Goal: Task Accomplishment & Management: Use online tool/utility

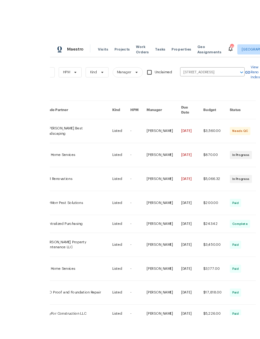
scroll to position [1, 0]
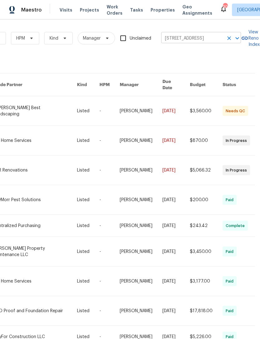
click at [228, 36] on icon "Clear" at bounding box center [229, 38] width 6 height 6
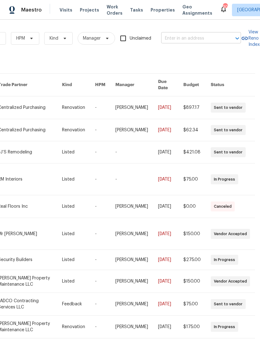
click at [191, 38] on input "text" at bounding box center [192, 39] width 62 height 10
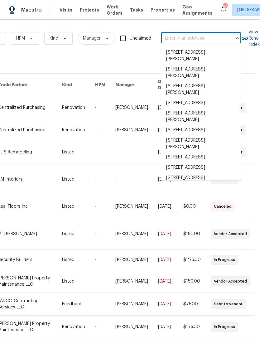
scroll to position [1, 0]
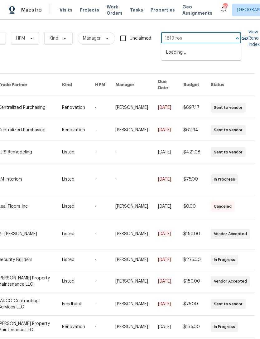
type input "1819 rose"
click at [219, 53] on li "[STREET_ADDRESS]" at bounding box center [201, 52] width 80 height 10
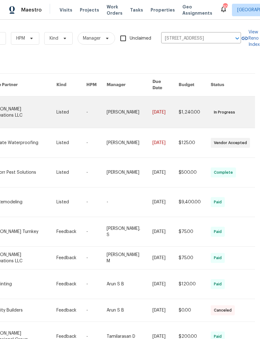
click at [21, 96] on link at bounding box center [22, 111] width 68 height 31
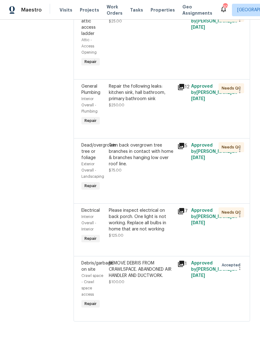
scroll to position [439, 0]
click at [234, 275] on button "button" at bounding box center [239, 267] width 15 height 15
click at [245, 288] on li "Cancel" at bounding box center [242, 286] width 24 height 10
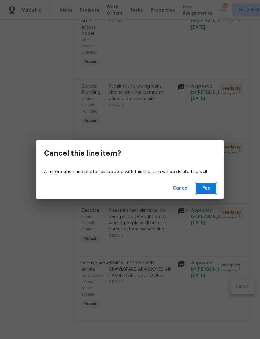
click at [206, 185] on span "Yes" at bounding box center [206, 188] width 10 height 8
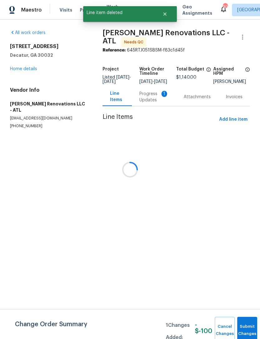
scroll to position [0, 0]
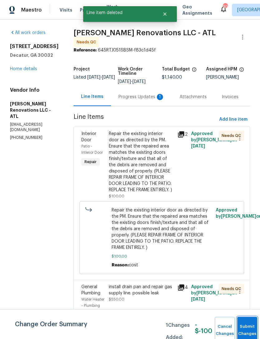
click at [244, 326] on button "Submit Changes" at bounding box center [247, 329] width 20 height 27
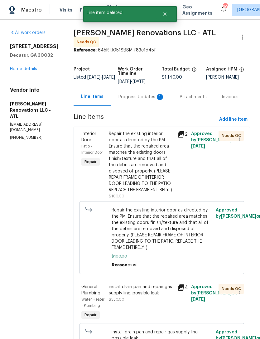
click at [145, 175] on div "Repair the existing interior door as directed by the PM. Ensure that the repair…" at bounding box center [141, 162] width 65 height 62
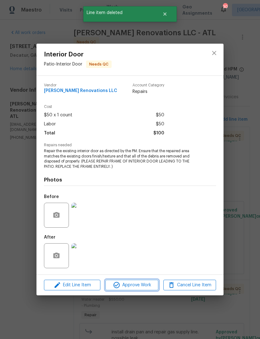
click at [142, 284] on span "Approve Work" at bounding box center [131, 285] width 49 height 8
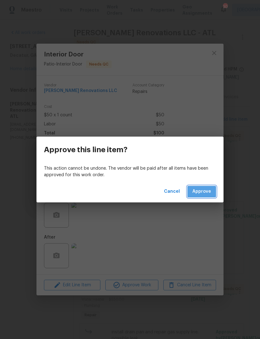
click at [211, 191] on span "Approve" at bounding box center [201, 192] width 19 height 8
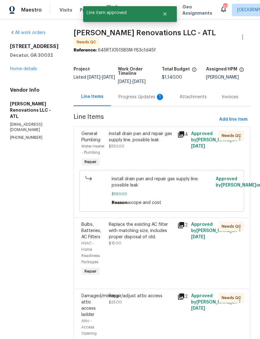
click at [157, 156] on div "install drain pan and repair gas supply line. possible leak $550.00" at bounding box center [141, 149] width 69 height 41
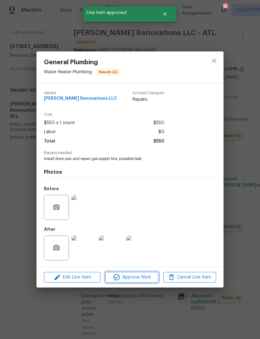
click at [135, 281] on span "Approve Work" at bounding box center [131, 277] width 49 height 8
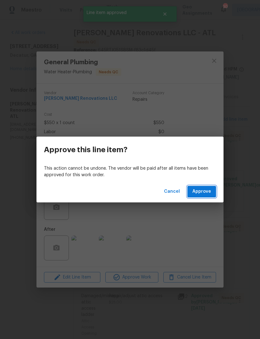
click at [206, 188] on span "Approve" at bounding box center [201, 192] width 19 height 8
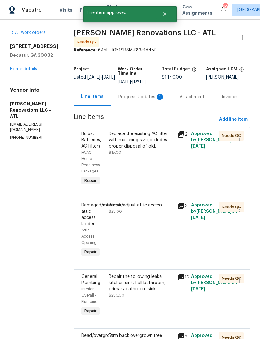
click at [158, 150] on div "Replace the existing AC filter with matching size, includes proper disposal of …" at bounding box center [141, 143] width 65 height 25
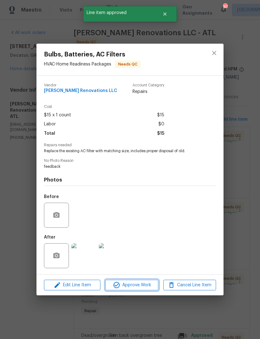
click at [138, 288] on span "Approve Work" at bounding box center [131, 285] width 49 height 8
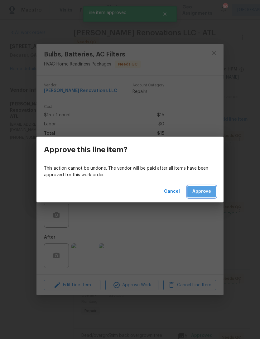
click at [211, 193] on button "Approve" at bounding box center [201, 192] width 29 height 12
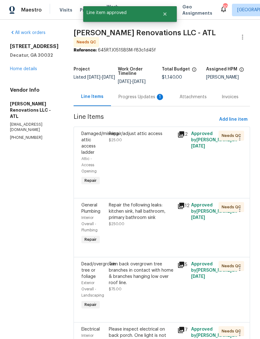
click at [160, 169] on div "Repair/adjust attic access $25.00" at bounding box center [141, 159] width 69 height 60
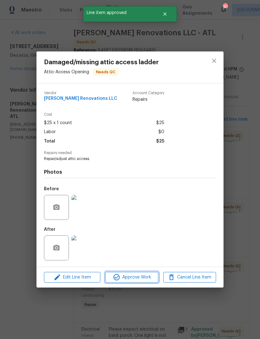
click at [139, 274] on span "Approve Work" at bounding box center [131, 277] width 49 height 8
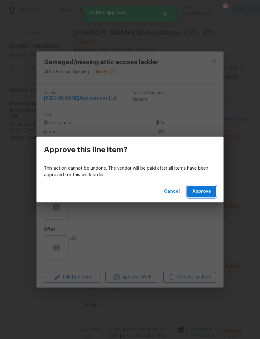
click at [211, 188] on button "Approve" at bounding box center [201, 192] width 29 height 12
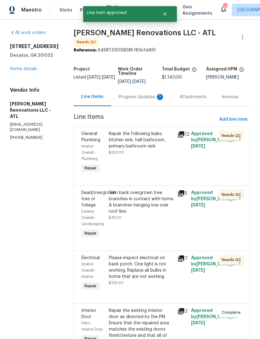
click at [155, 164] on div "Repair the following leaks: kitchen sink, hall bathroom, primary bathroom sink …" at bounding box center [141, 152] width 69 height 47
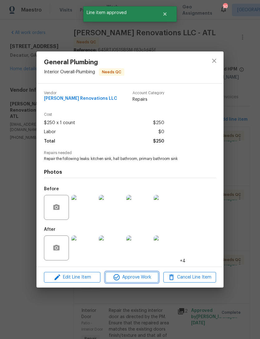
click at [141, 277] on span "Approve Work" at bounding box center [131, 277] width 49 height 8
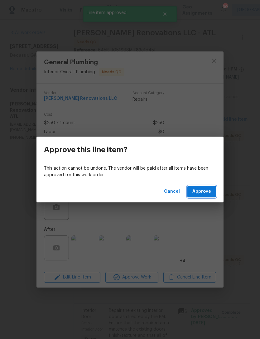
click at [206, 187] on button "Approve" at bounding box center [201, 192] width 29 height 12
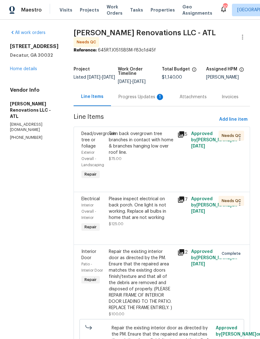
click at [156, 143] on div "Trim back overgrown tree branches in contact with home & branches hanging low o…" at bounding box center [141, 143] width 65 height 25
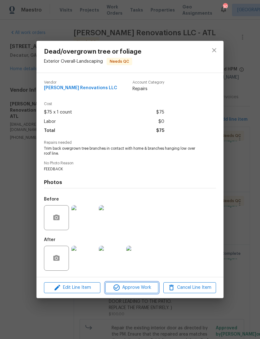
click at [131, 291] on span "Approve Work" at bounding box center [131, 287] width 49 height 8
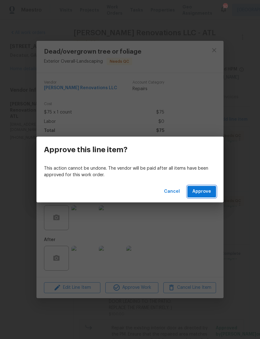
click at [202, 191] on span "Approve" at bounding box center [201, 192] width 19 height 8
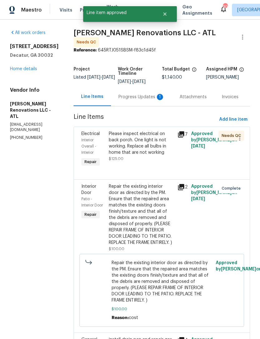
click at [157, 150] on div "Please inspect electrical on back porch. One light is not working. Replace all …" at bounding box center [141, 143] width 65 height 25
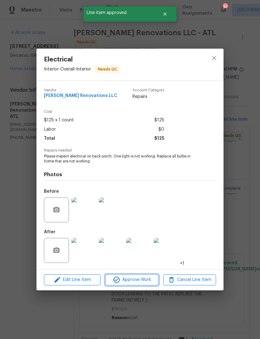
click at [147, 278] on span "Approve Work" at bounding box center [131, 280] width 49 height 8
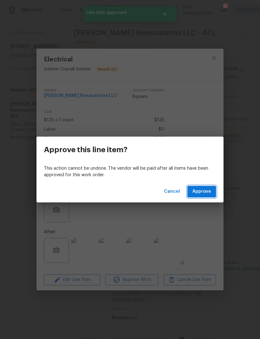
click at [208, 186] on button "Approve" at bounding box center [201, 192] width 29 height 12
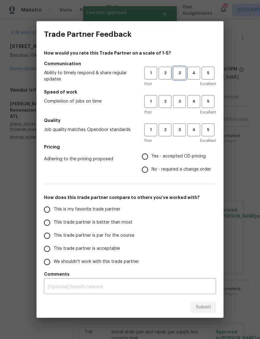
click at [182, 74] on span "3" at bounding box center [179, 72] width 12 height 7
click at [188, 104] on span "4" at bounding box center [194, 101] width 12 height 7
click at [183, 135] on button "3" at bounding box center [179, 129] width 13 height 13
click at [178, 103] on span "3" at bounding box center [179, 101] width 12 height 7
click at [150, 170] on input "No - required a change order" at bounding box center [144, 169] width 13 height 13
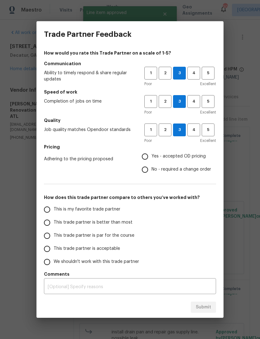
radio input "true"
click at [87, 235] on span "This trade partner is par for the course" at bounding box center [94, 235] width 81 height 7
click at [54, 235] on input "This trade partner is par for the course" at bounding box center [46, 235] width 13 height 13
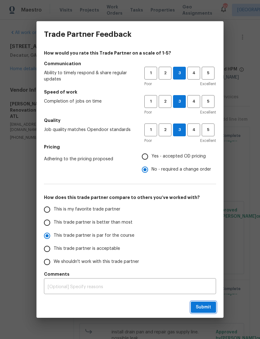
click at [193, 307] on button "Submit" at bounding box center [203, 307] width 25 height 12
radio input "true"
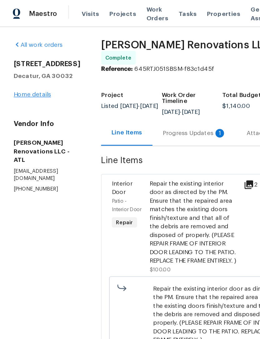
click at [37, 69] on link "Home details" at bounding box center [23, 69] width 27 height 4
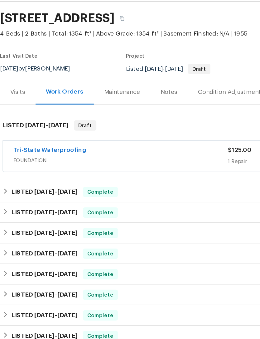
scroll to position [19, 0]
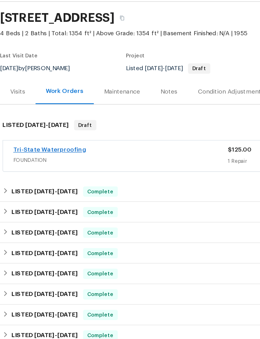
click at [54, 125] on link "Tri-State Waterproofing" at bounding box center [36, 127] width 53 height 4
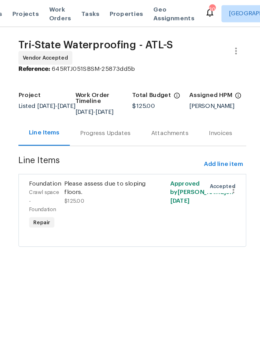
click at [129, 100] on div "Progress Updates" at bounding box center [147, 97] width 37 height 6
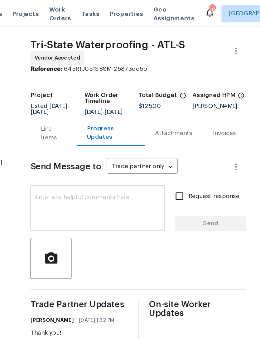
click at [93, 141] on div "x ​" at bounding box center [142, 152] width 98 height 32
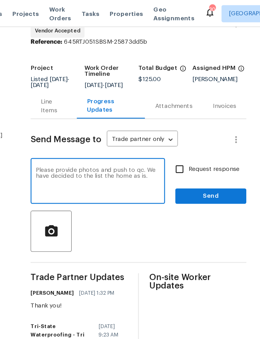
scroll to position [20, 0]
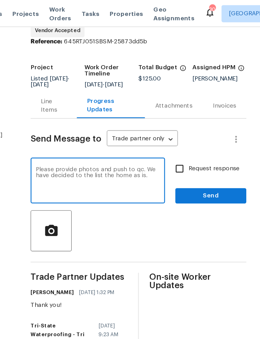
type textarea "Please provide photos and push to qc. We have decided to the list the home as i…"
click at [195, 125] on input "Request response" at bounding box center [201, 122] width 13 height 13
checkbox input "true"
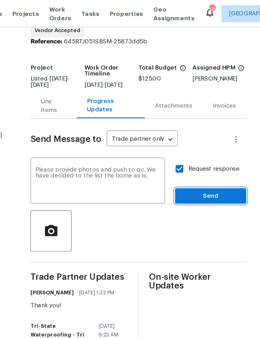
click at [198, 148] on button "Send" at bounding box center [224, 143] width 52 height 12
